Goal: Information Seeking & Learning: Learn about a topic

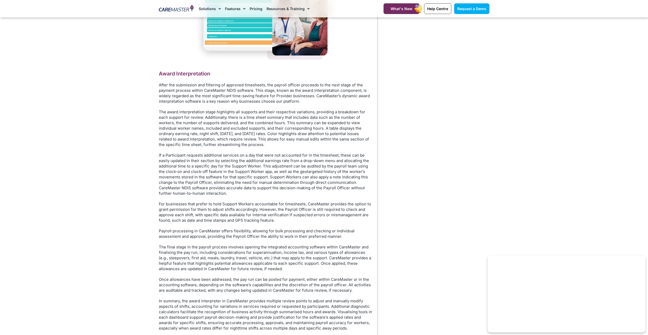
scroll to position [1167, 0]
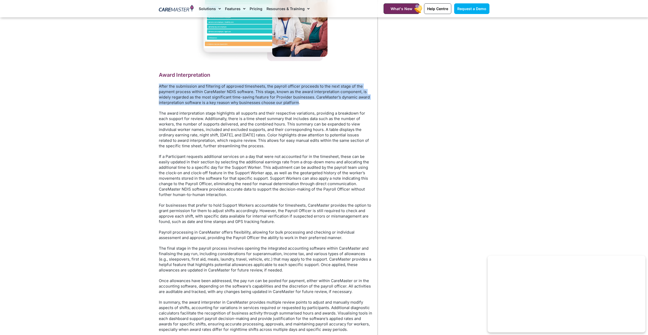
drag, startPoint x: 159, startPoint y: 94, endPoint x: 298, endPoint y: 110, distance: 139.8
click at [298, 105] on p "After the submission and filtering of approved timesheets, the payroll officer …" at bounding box center [266, 95] width 214 height 22
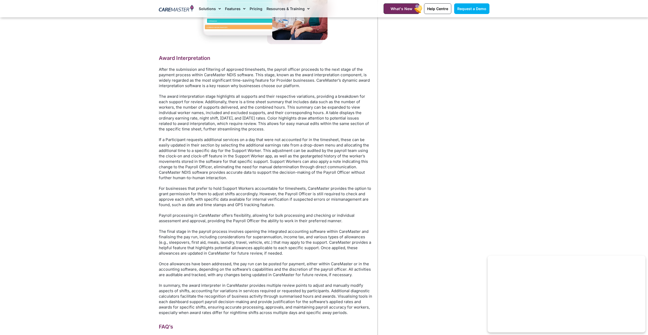
scroll to position [1193, 0]
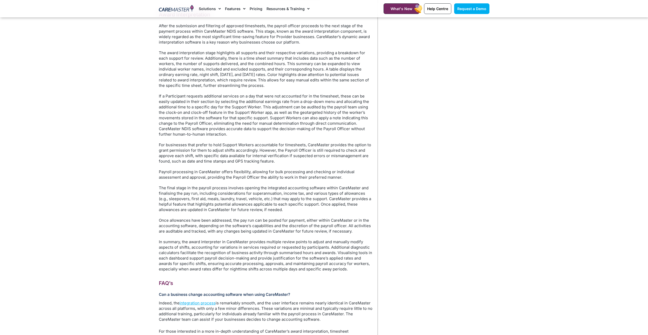
scroll to position [1219, 0]
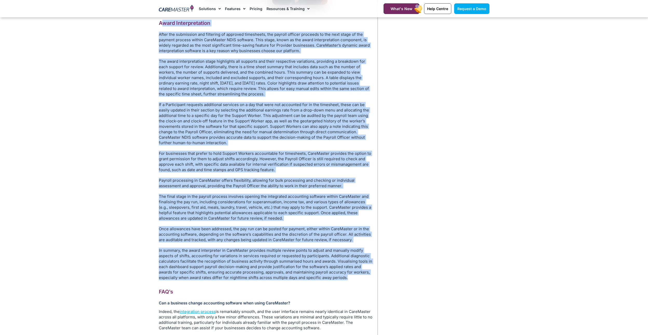
drag, startPoint x: 161, startPoint y: 31, endPoint x: 353, endPoint y: 285, distance: 318.8
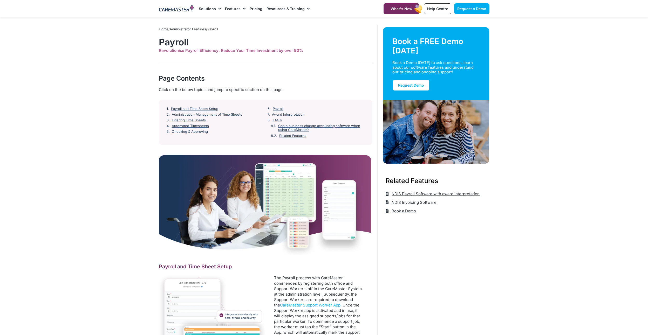
scroll to position [0, 0]
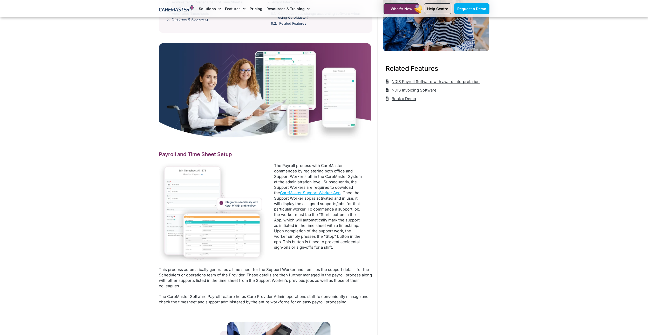
scroll to position [104, 0]
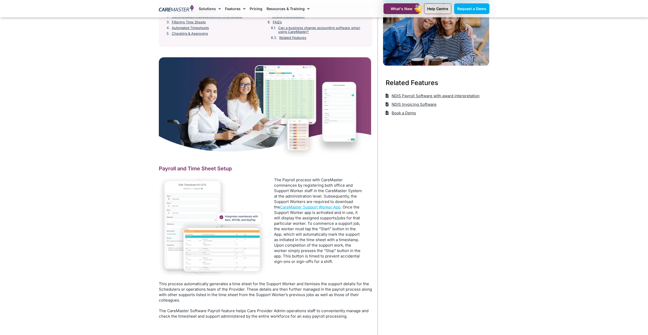
click at [214, 86] on img at bounding box center [265, 107] width 212 height 100
click at [211, 85] on img at bounding box center [265, 107] width 212 height 100
click at [212, 85] on img at bounding box center [265, 107] width 212 height 100
click at [212, 87] on img at bounding box center [265, 107] width 212 height 100
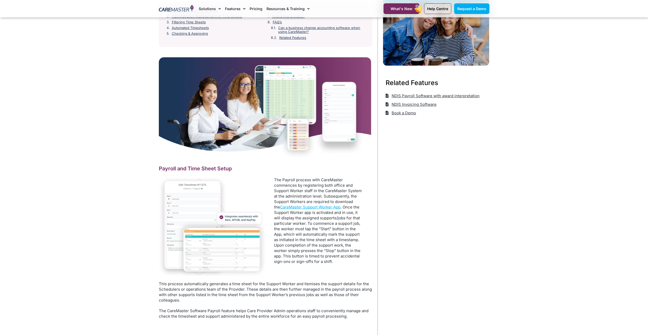
click at [212, 88] on img at bounding box center [265, 107] width 212 height 100
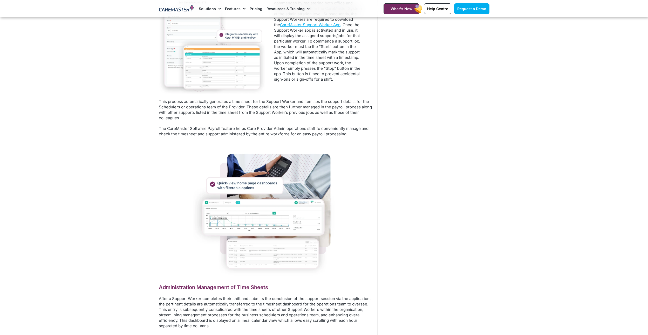
scroll to position [311, 0]
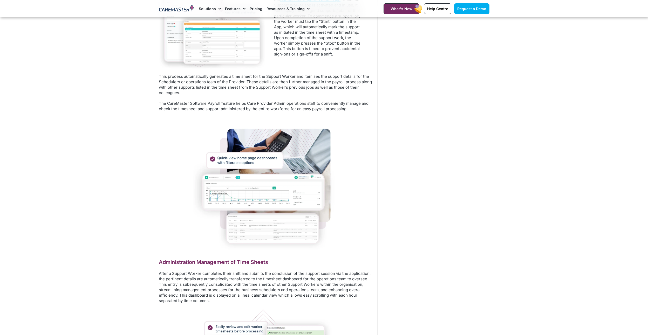
drag, startPoint x: 106, startPoint y: 92, endPoint x: 103, endPoint y: 88, distance: 5.5
drag, startPoint x: 84, startPoint y: 107, endPoint x: 77, endPoint y: 103, distance: 8.9
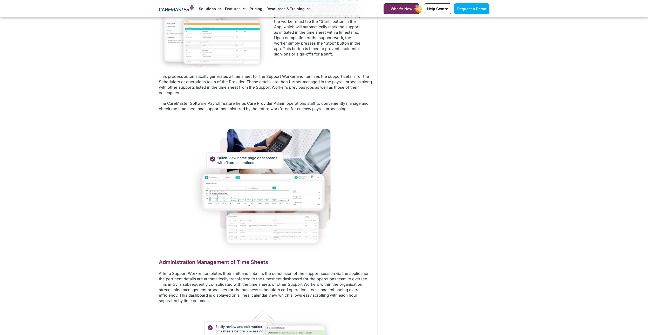
drag, startPoint x: 91, startPoint y: 103, endPoint x: 85, endPoint y: 96, distance: 10.0
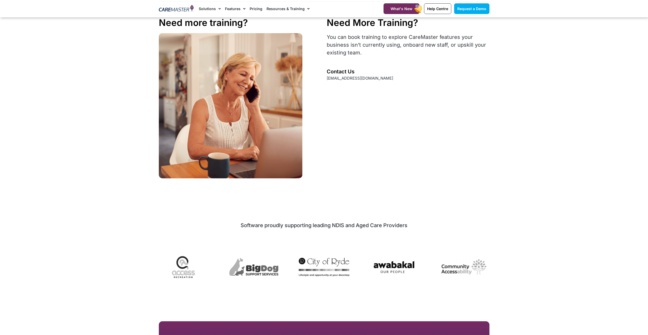
scroll to position [1713, 0]
